Goal: Find specific page/section: Find specific page/section

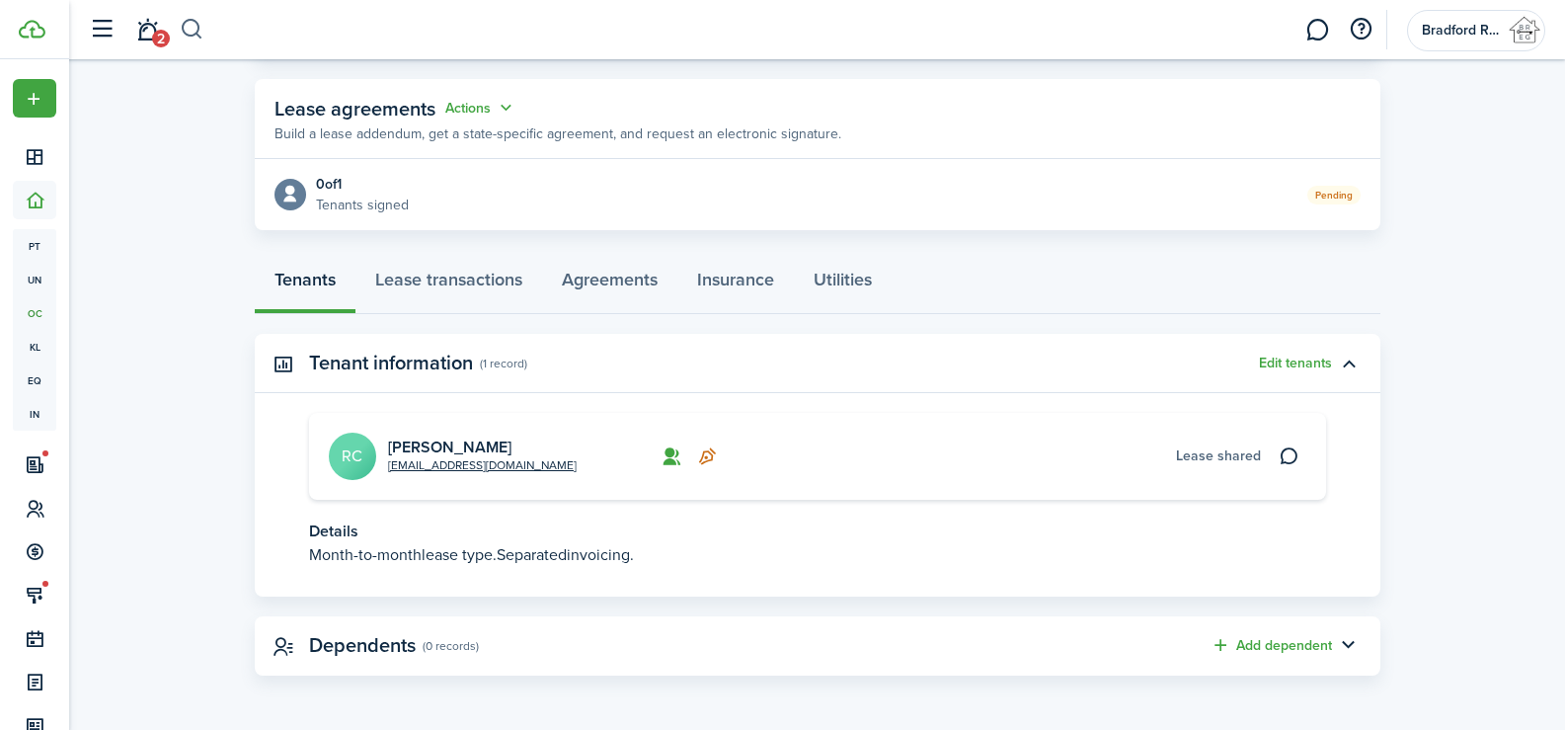
click at [196, 27] on button "button" at bounding box center [192, 30] width 25 height 34
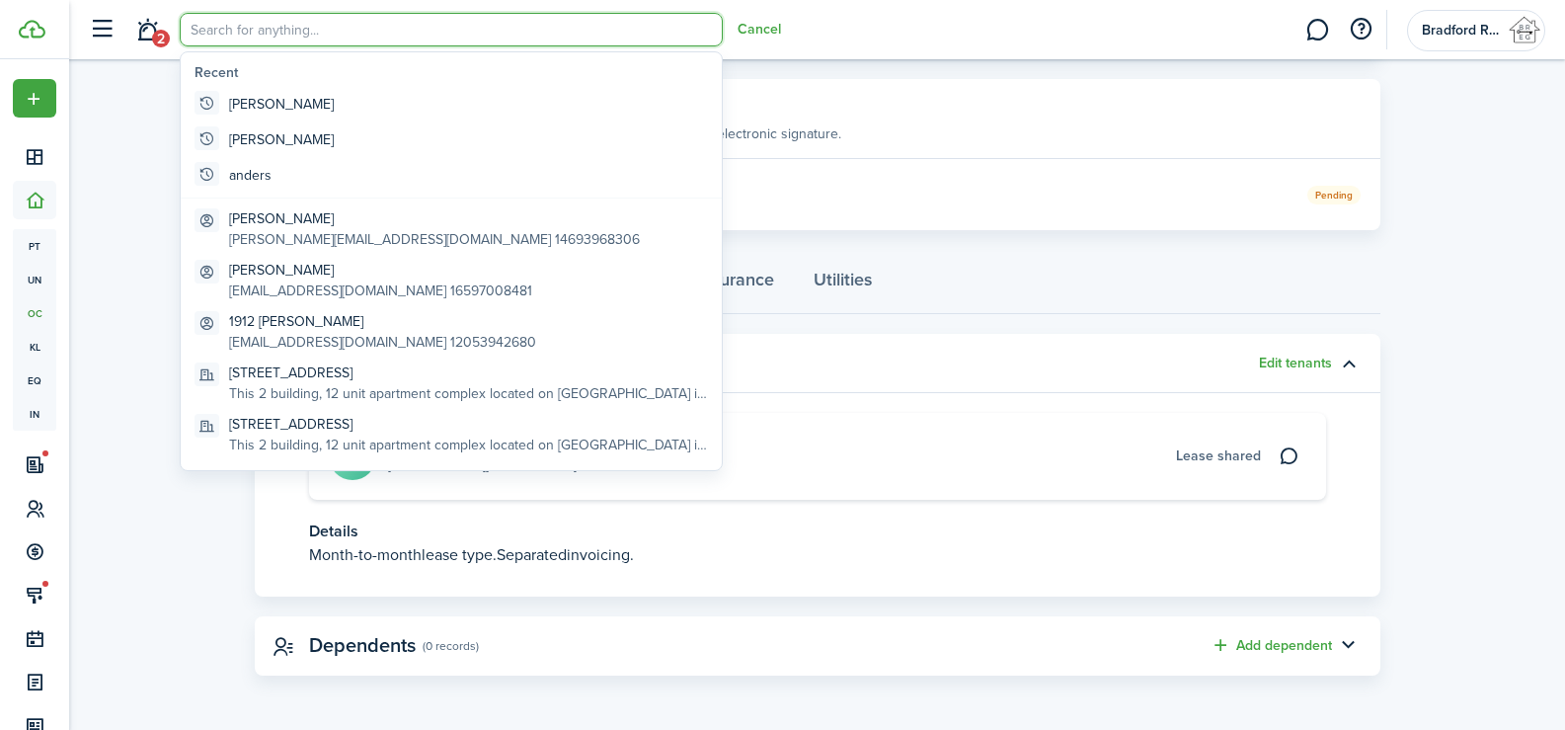
click at [218, 20] on input "search" at bounding box center [451, 30] width 543 height 34
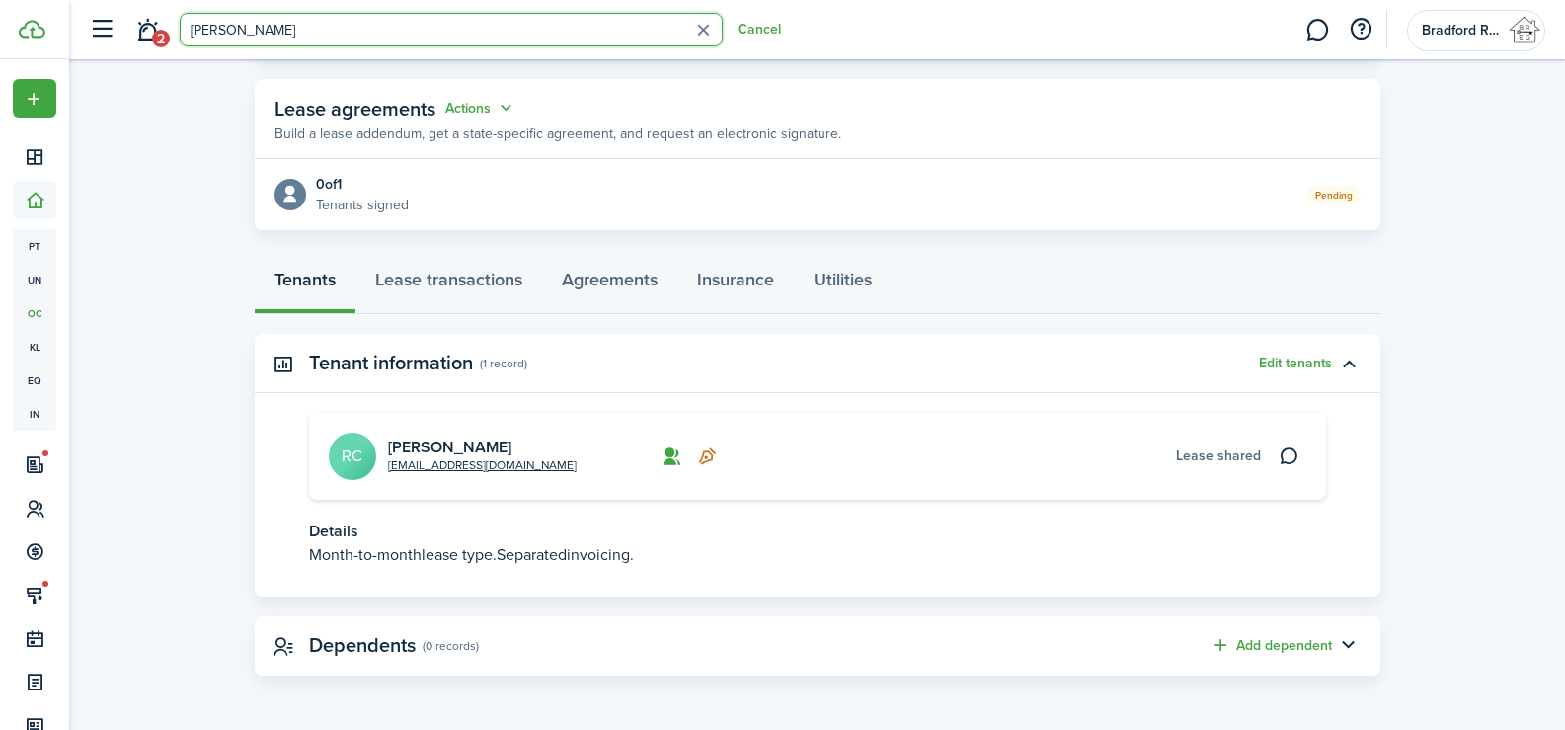
type input "grimes"
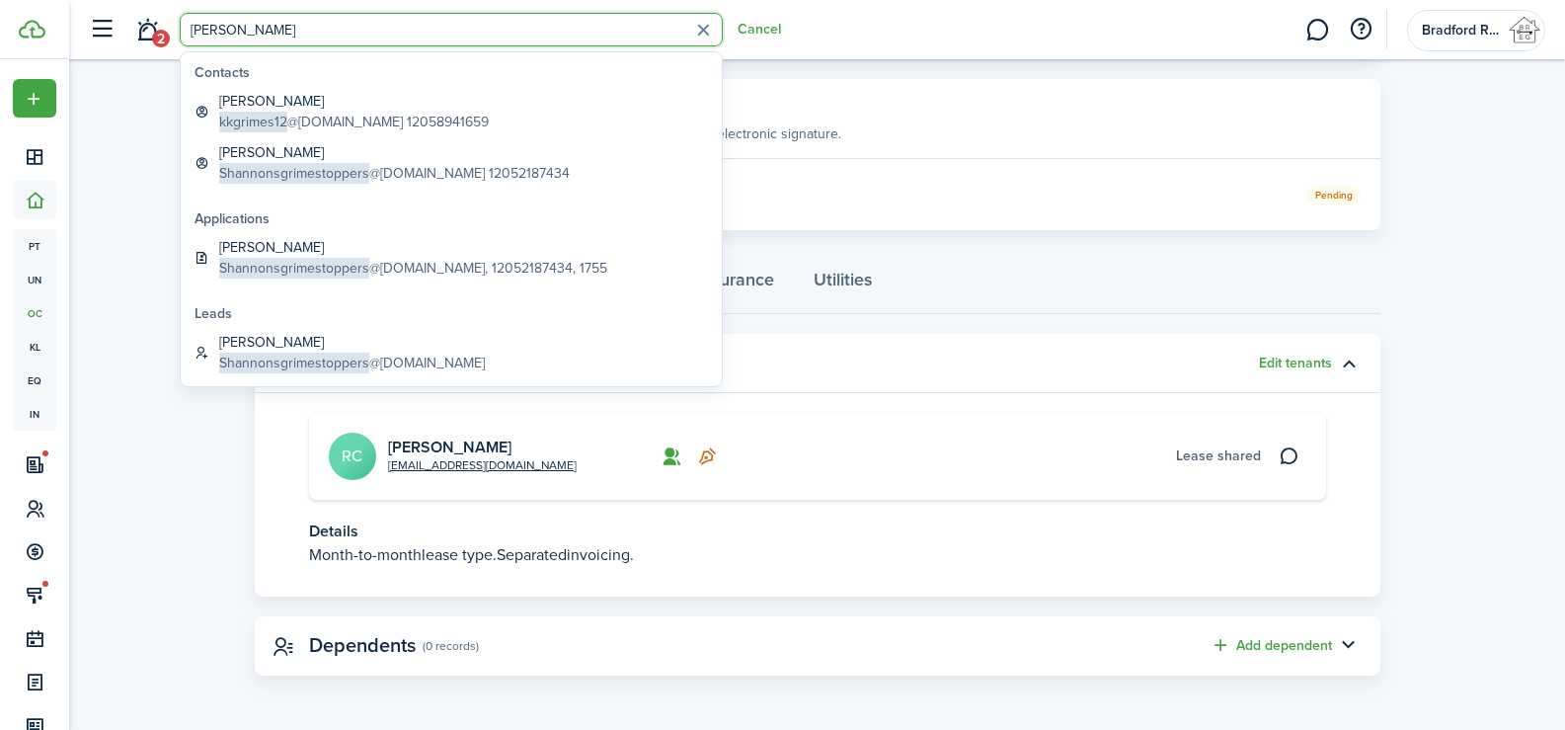
scroll to position [2, 0]
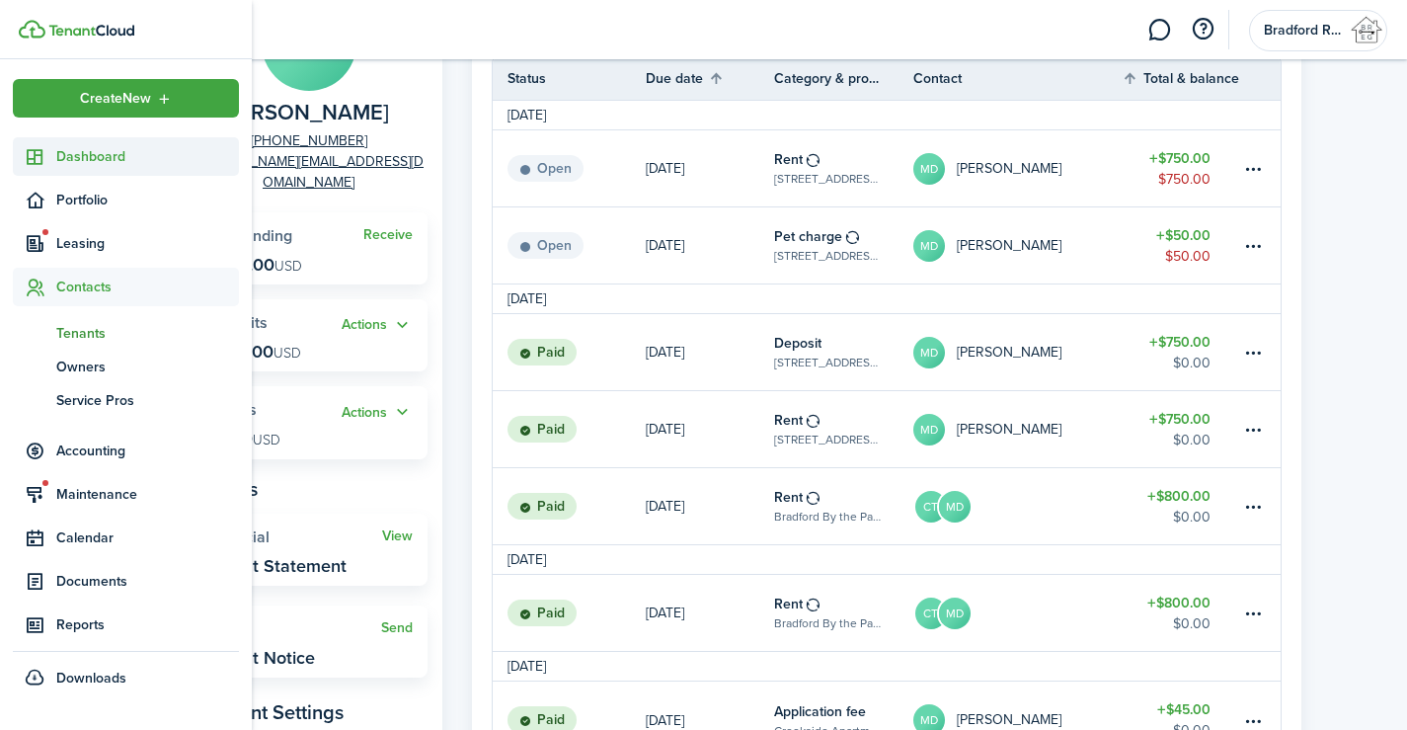
click at [35, 151] on icon at bounding box center [35, 157] width 21 height 20
